Goal: Navigation & Orientation: Find specific page/section

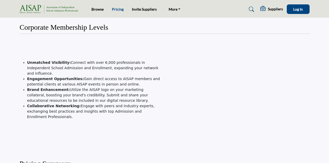
click at [117, 8] on link "Pricing" at bounding box center [118, 9] width 12 height 4
click at [97, 9] on link "Browse" at bounding box center [97, 9] width 12 height 4
click at [148, 10] on link "Invite Suppliers" at bounding box center [144, 9] width 25 height 4
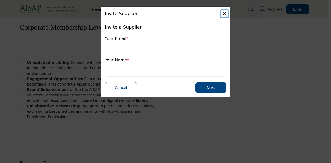
click at [223, 11] on button "Close" at bounding box center [224, 13] width 7 height 7
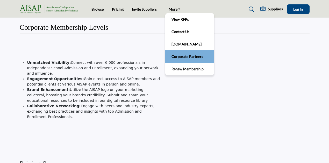
click at [178, 60] on li "Corporate Partners" at bounding box center [189, 56] width 49 height 12
click at [181, 56] on link "Corporate Partners" at bounding box center [189, 56] width 43 height 7
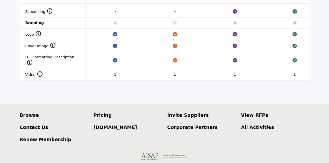
scroll to position [647, 0]
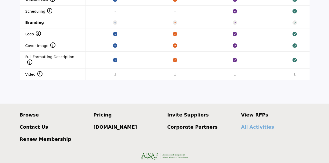
click at [250, 124] on p "All Activities" at bounding box center [275, 127] width 68 height 7
